Goal: Transaction & Acquisition: Purchase product/service

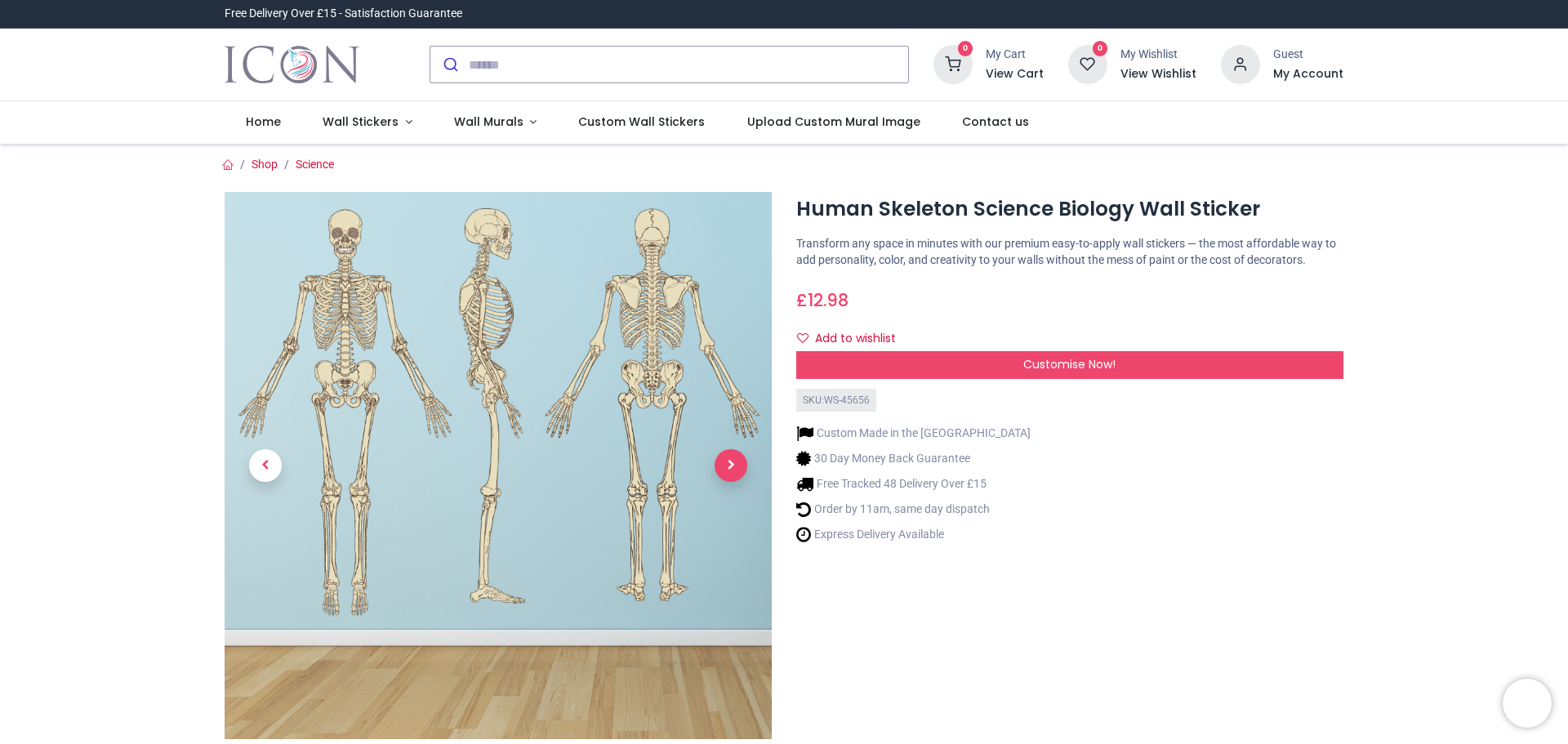
click at [727, 464] on span "Next" at bounding box center [731, 465] width 32 height 32
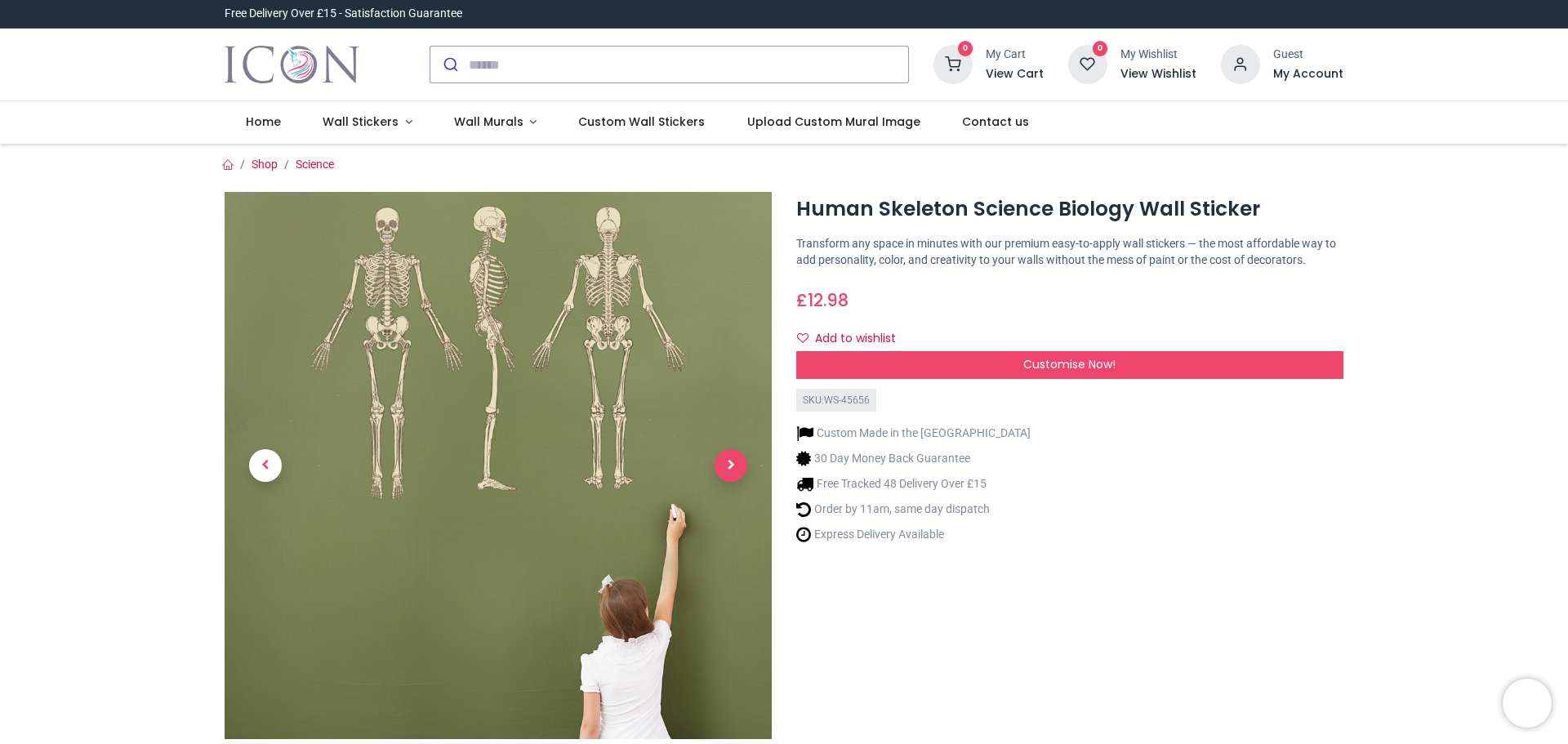
click at [727, 464] on span "Next" at bounding box center [731, 465] width 32 height 32
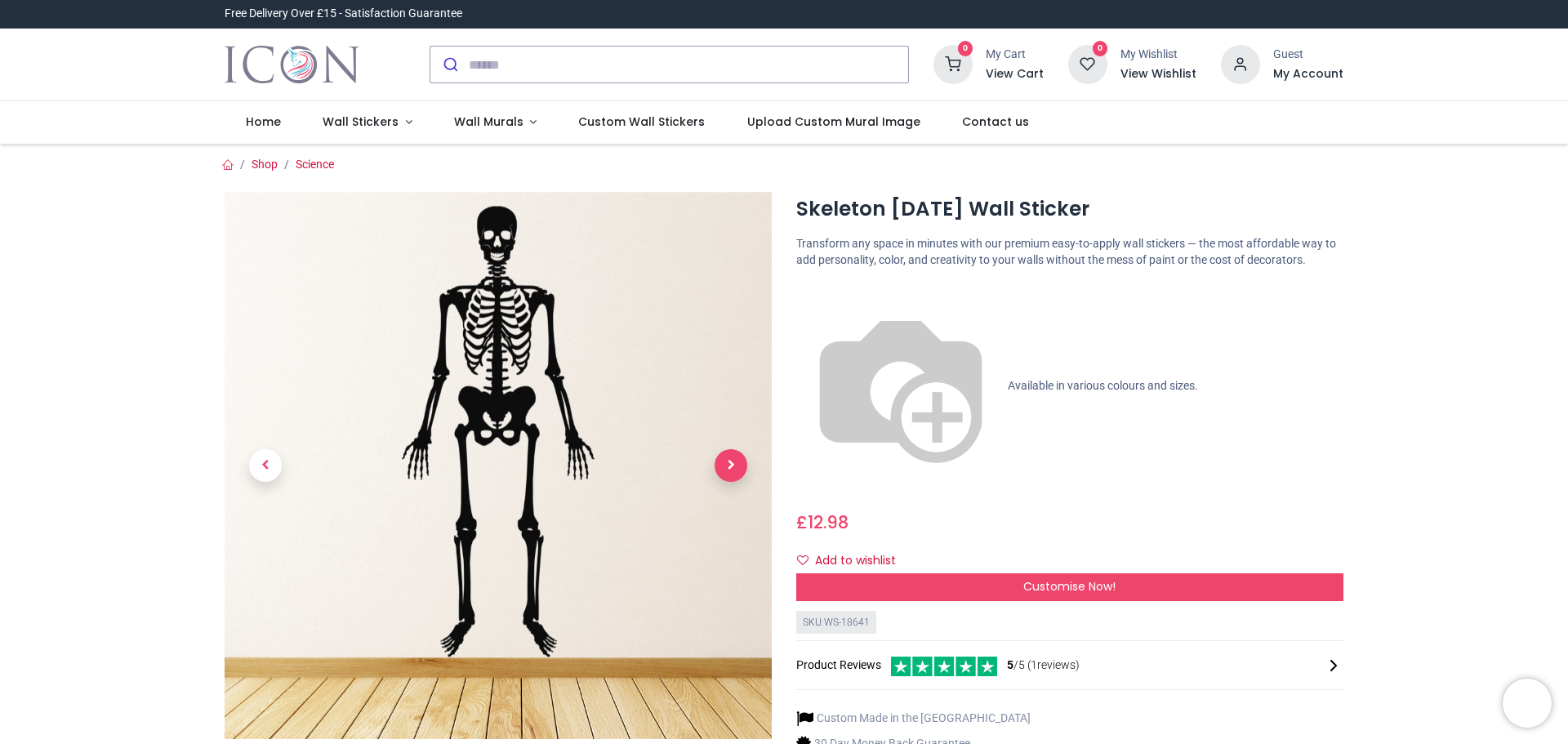
click at [729, 463] on span "Next" at bounding box center [731, 465] width 32 height 32
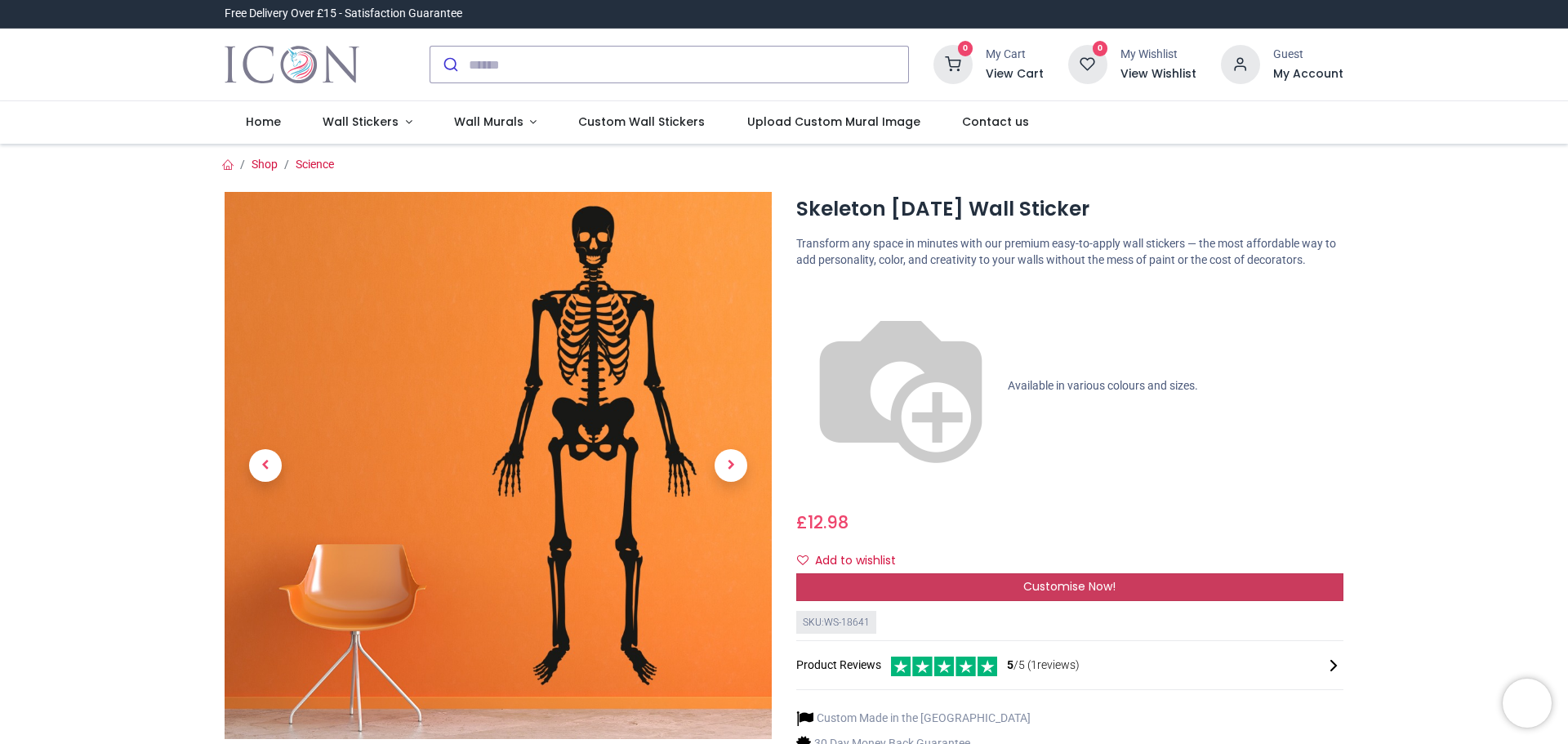
click at [973, 573] on div "Customise Now!" at bounding box center [1069, 586] width 548 height 28
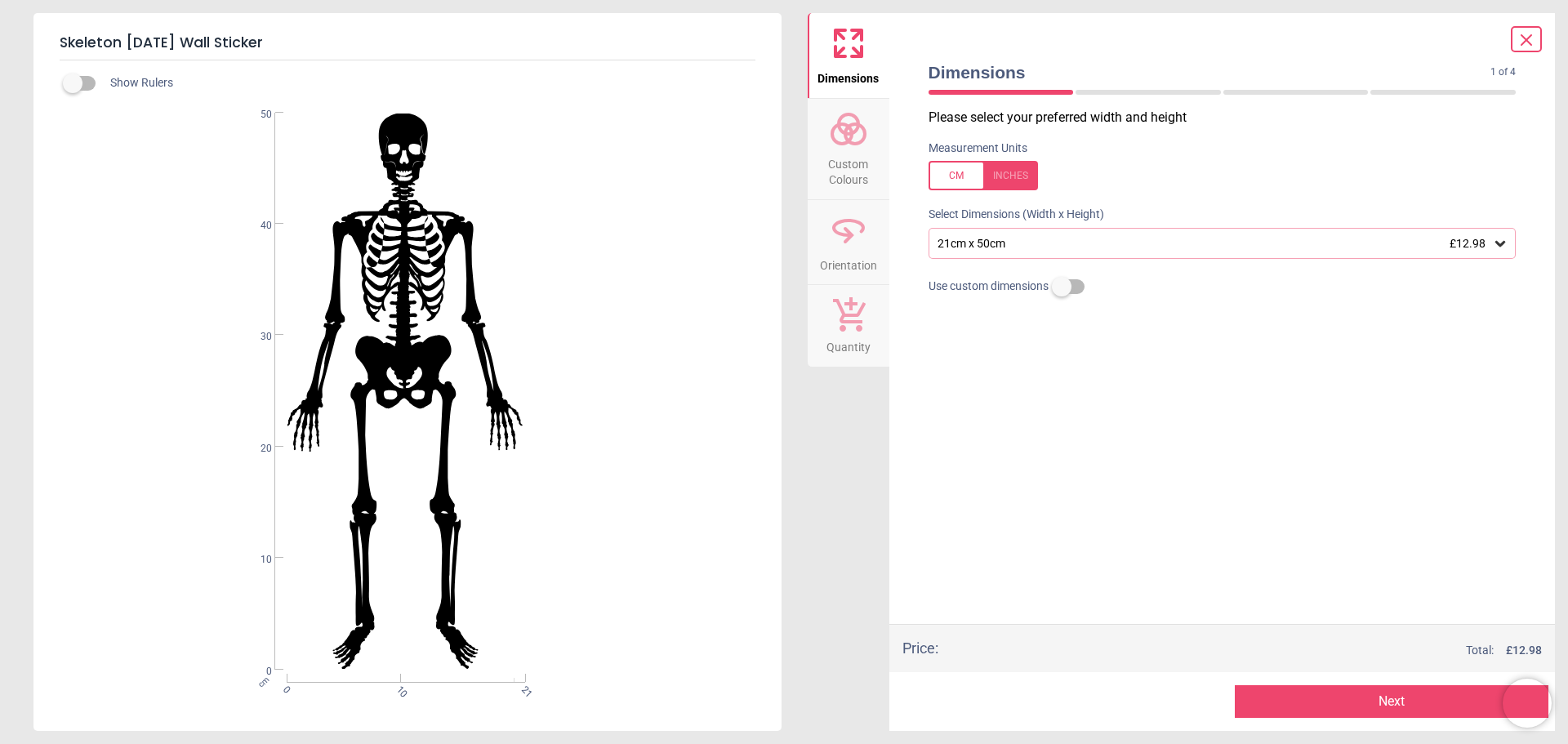
click at [1013, 246] on div "21cm x 50cm £12.98" at bounding box center [1214, 244] width 557 height 14
